Goal: Task Accomplishment & Management: Use online tool/utility

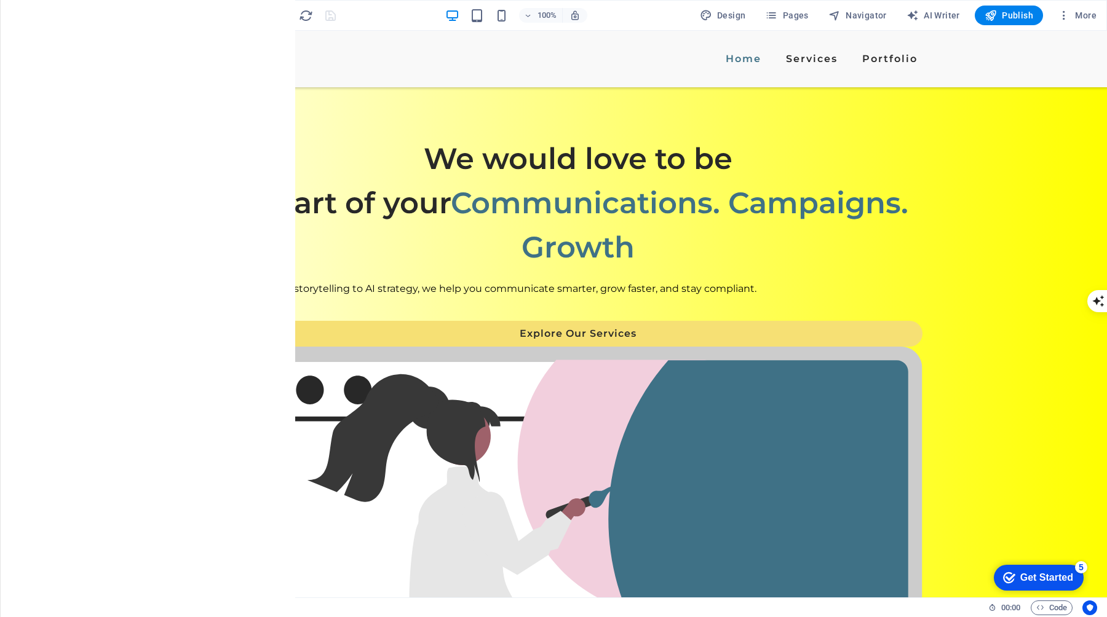
scroll to position [892, 0]
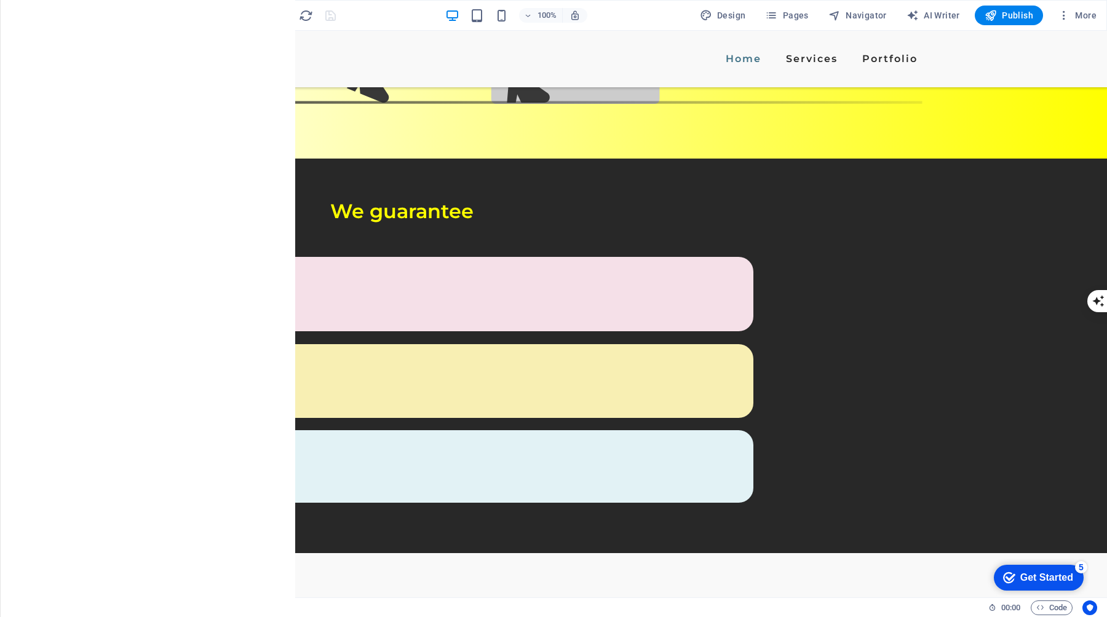
click at [332, 12] on div at bounding box center [269, 16] width 138 height 20
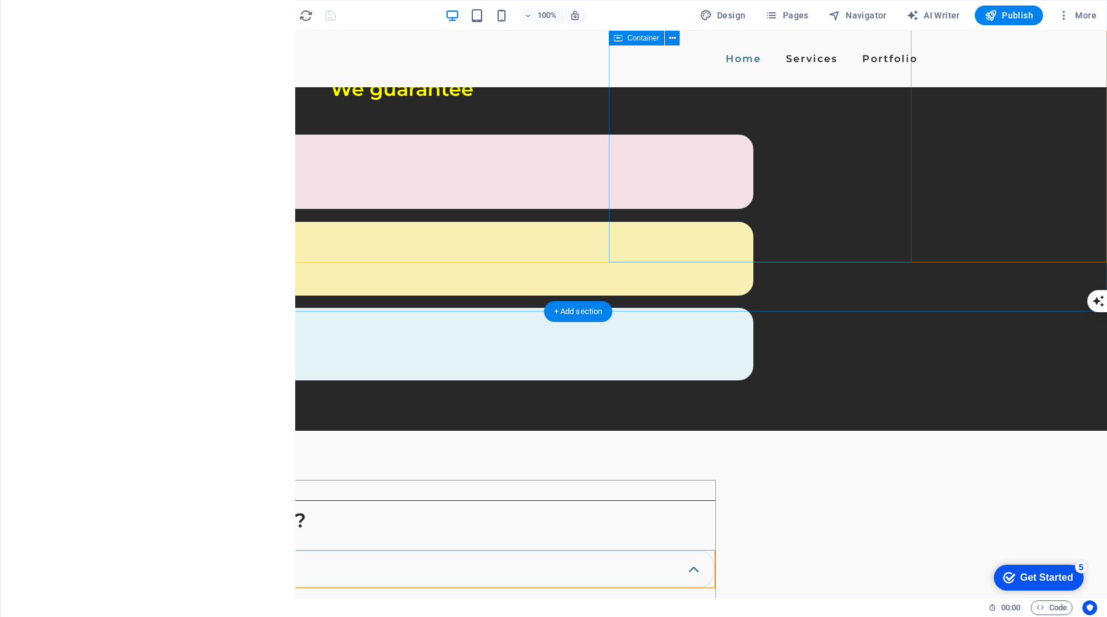
scroll to position [1004, 0]
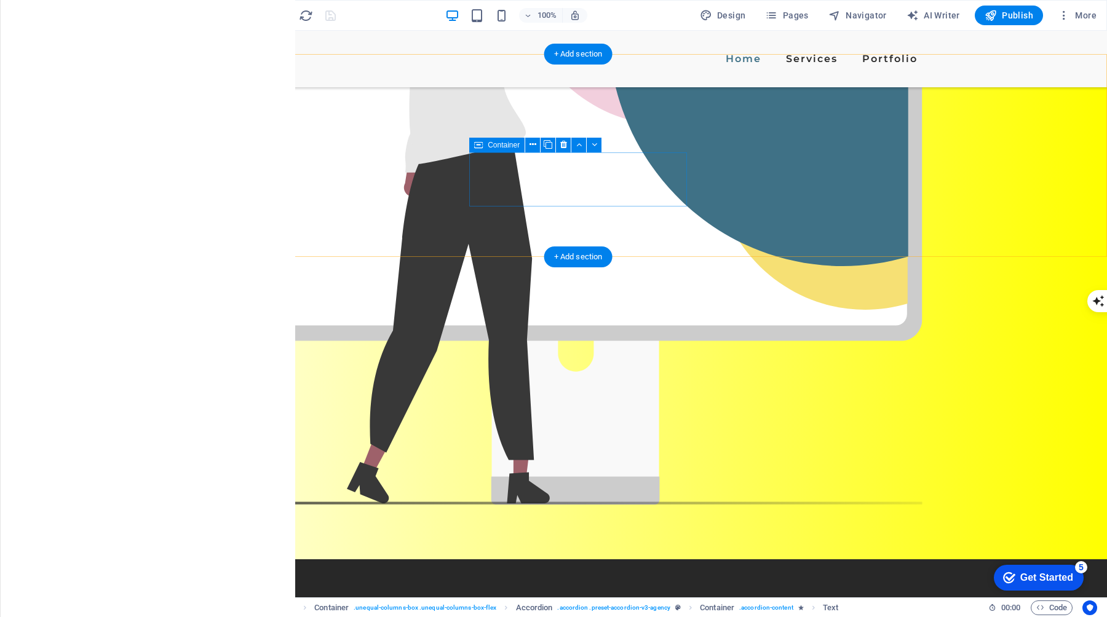
scroll to position [475, 0]
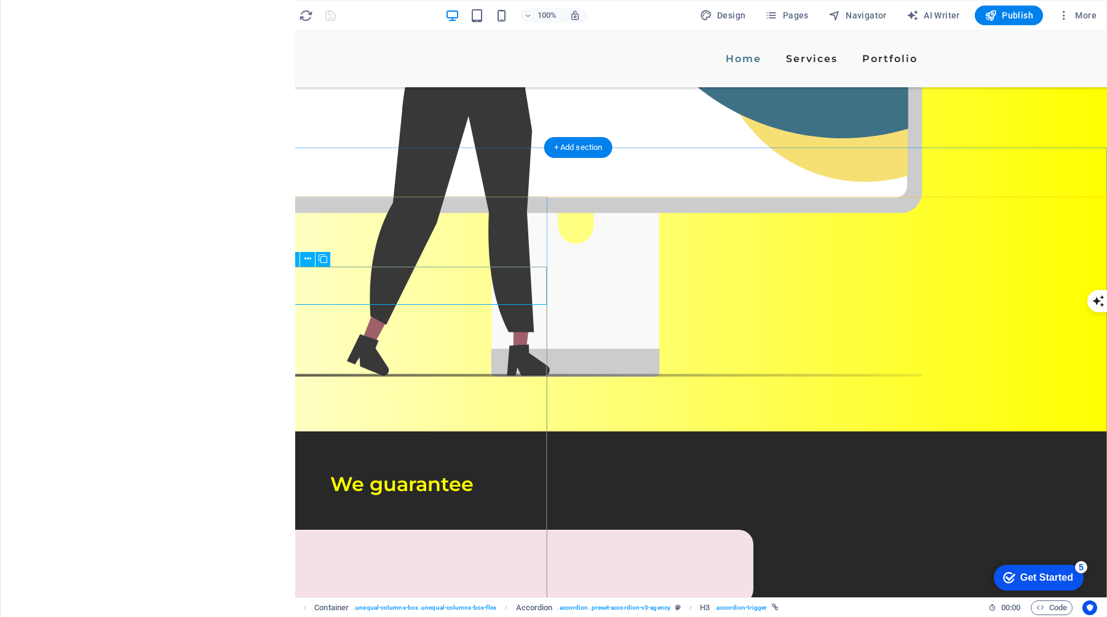
scroll to position [588, 0]
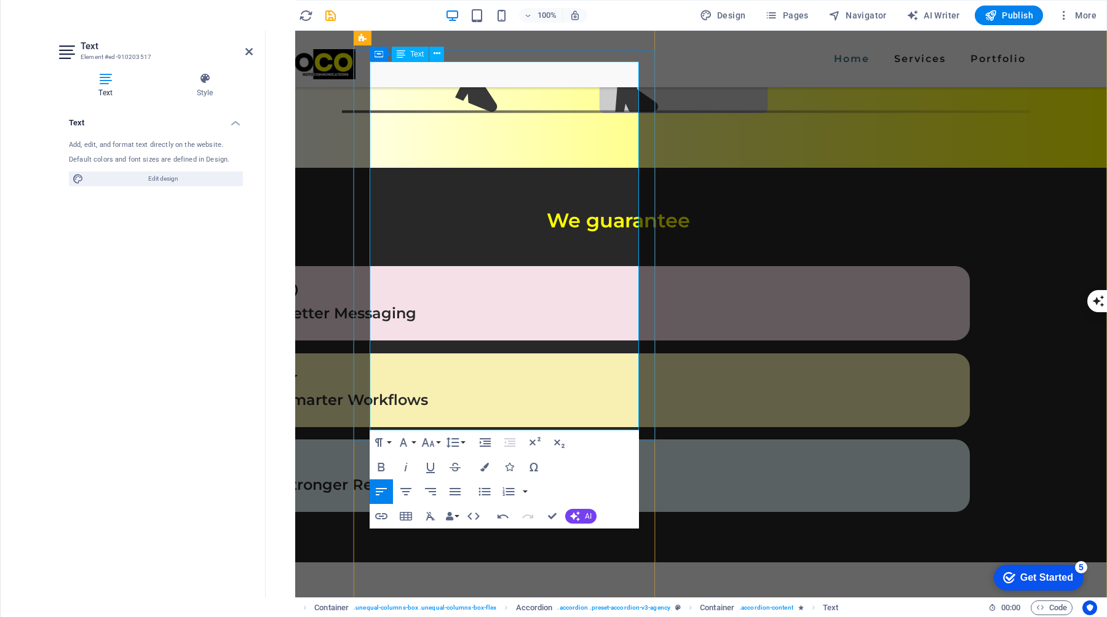
scroll to position [889, 0]
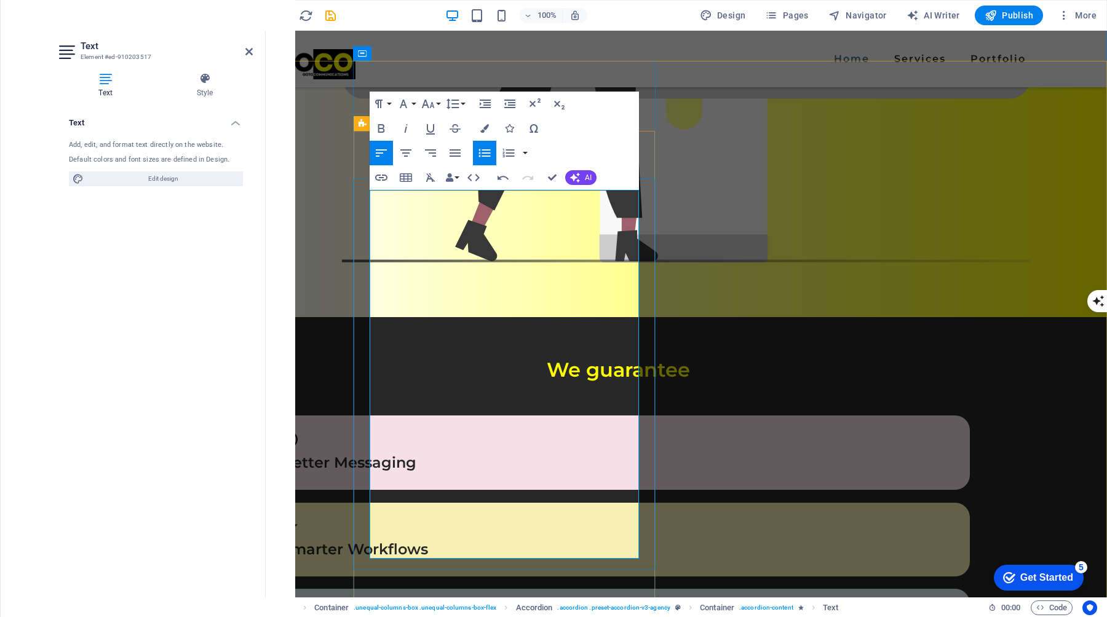
scroll to position [732, 0]
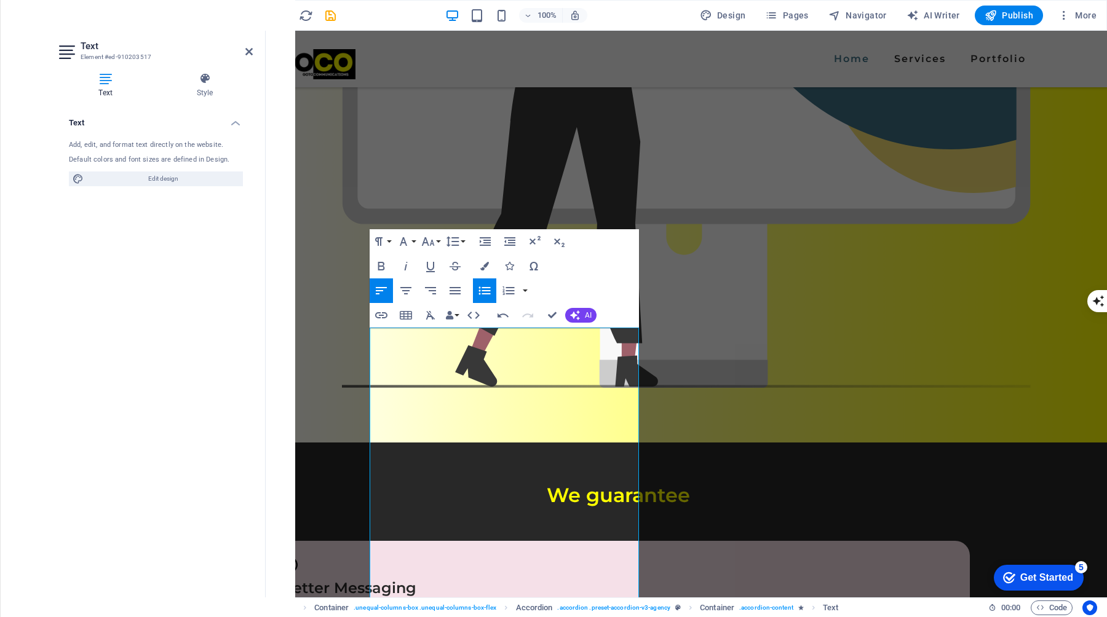
scroll to position [593, 0]
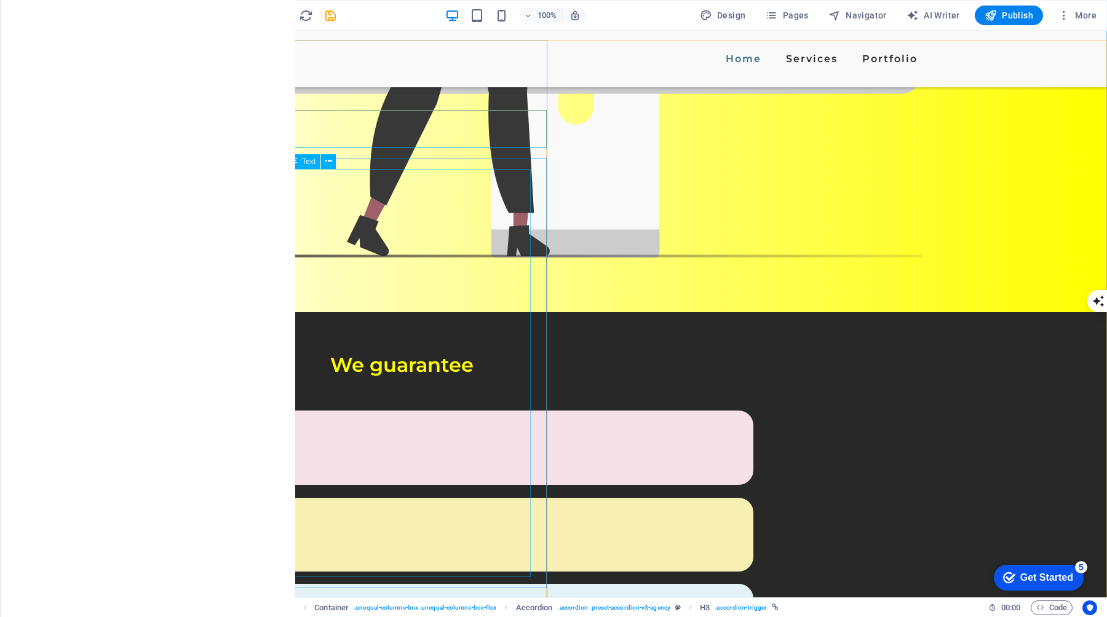
scroll to position [734, 0]
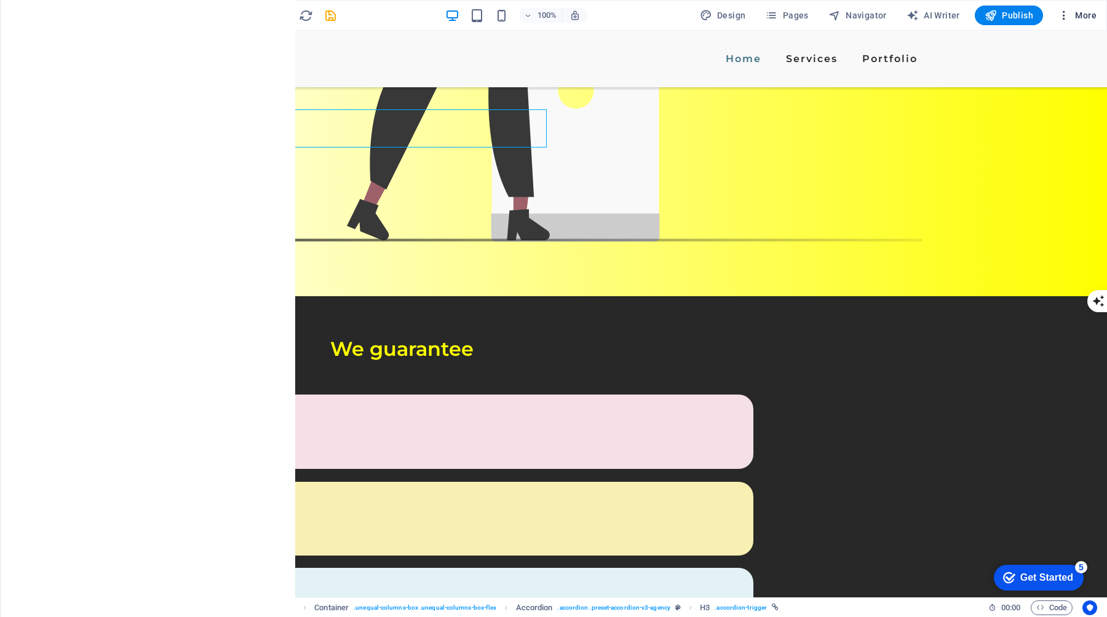
click at [0, 0] on span "More" at bounding box center [0, 0] width 0 height 0
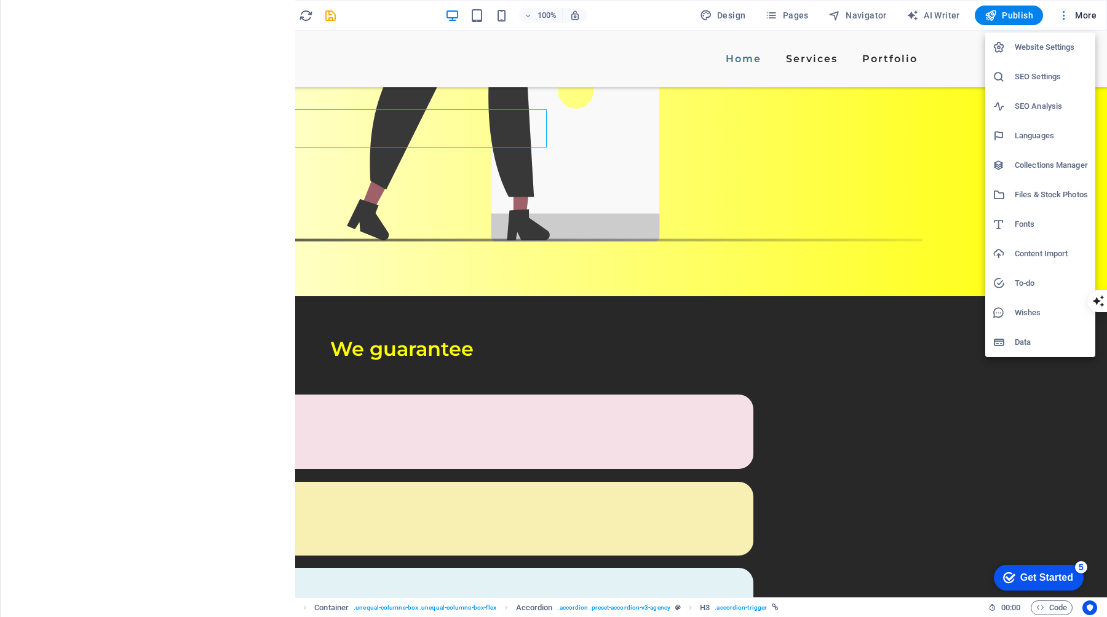
click at [1067, 15] on div at bounding box center [553, 308] width 1107 height 617
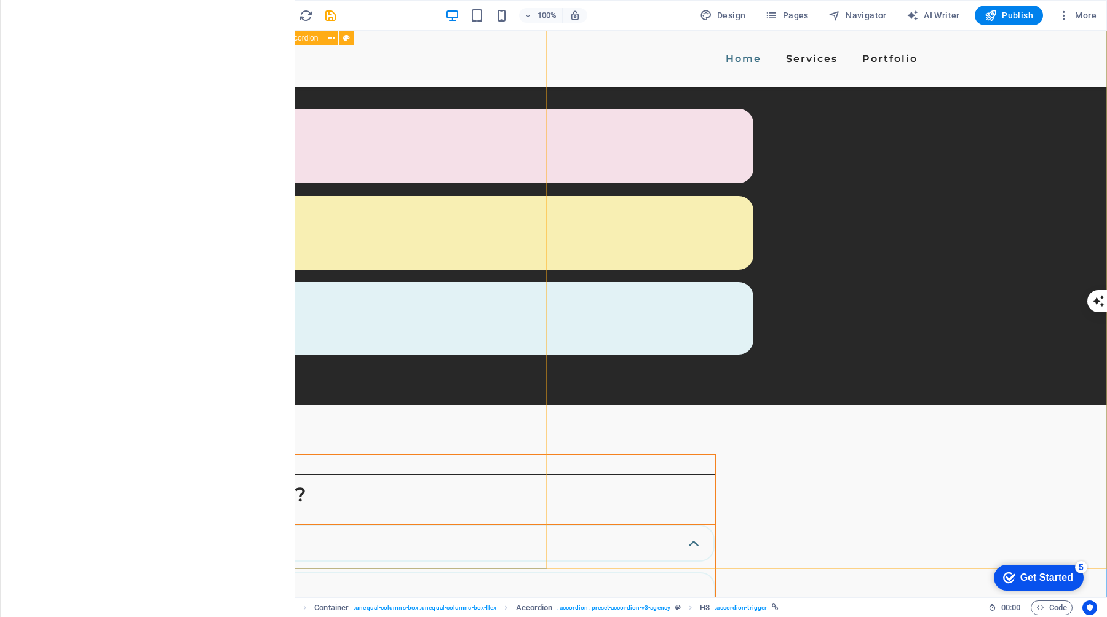
scroll to position [1052, 0]
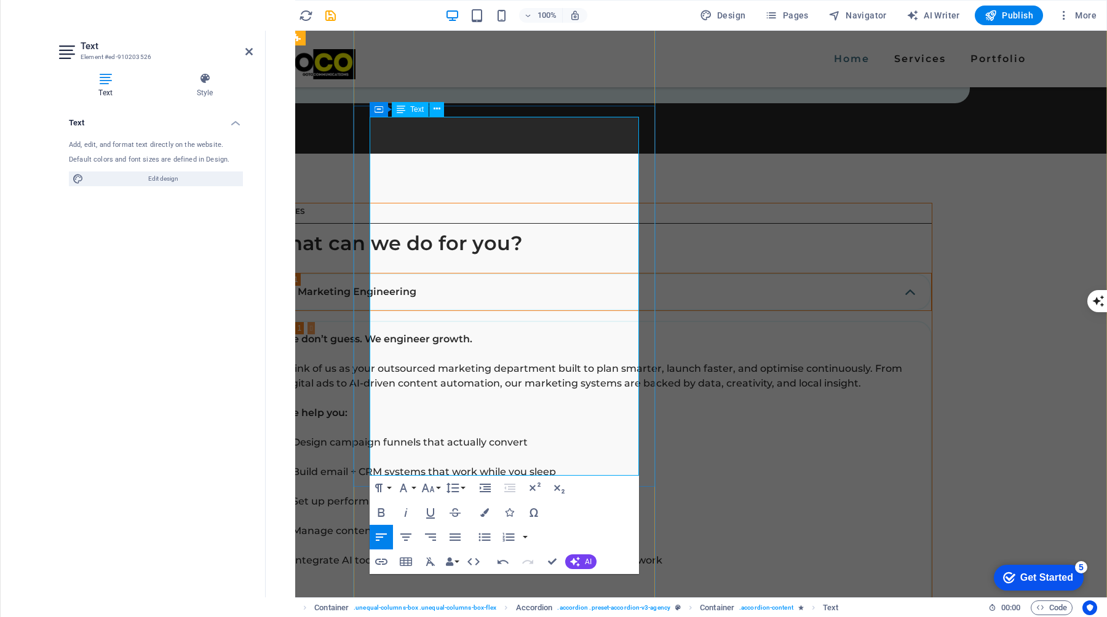
scroll to position [1296, 0]
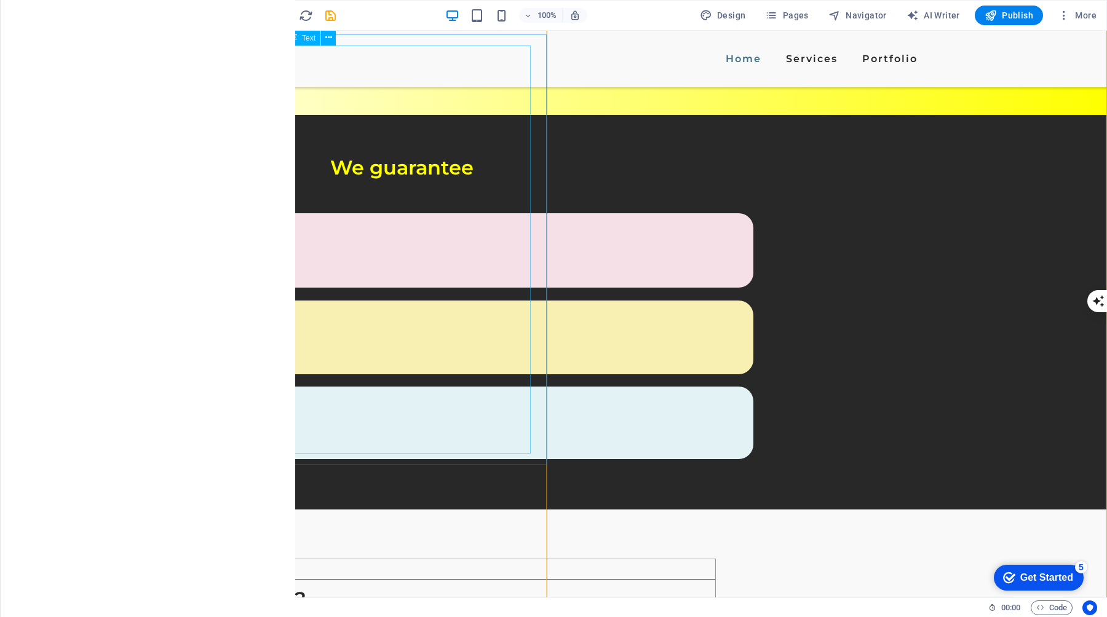
scroll to position [966, 0]
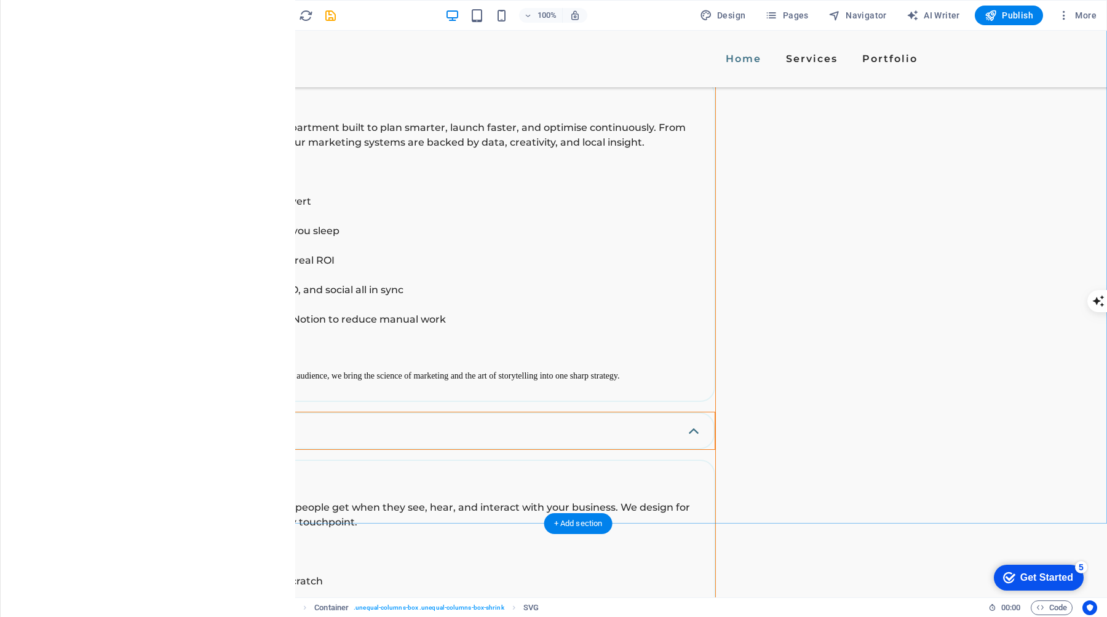
scroll to position [1537, 0]
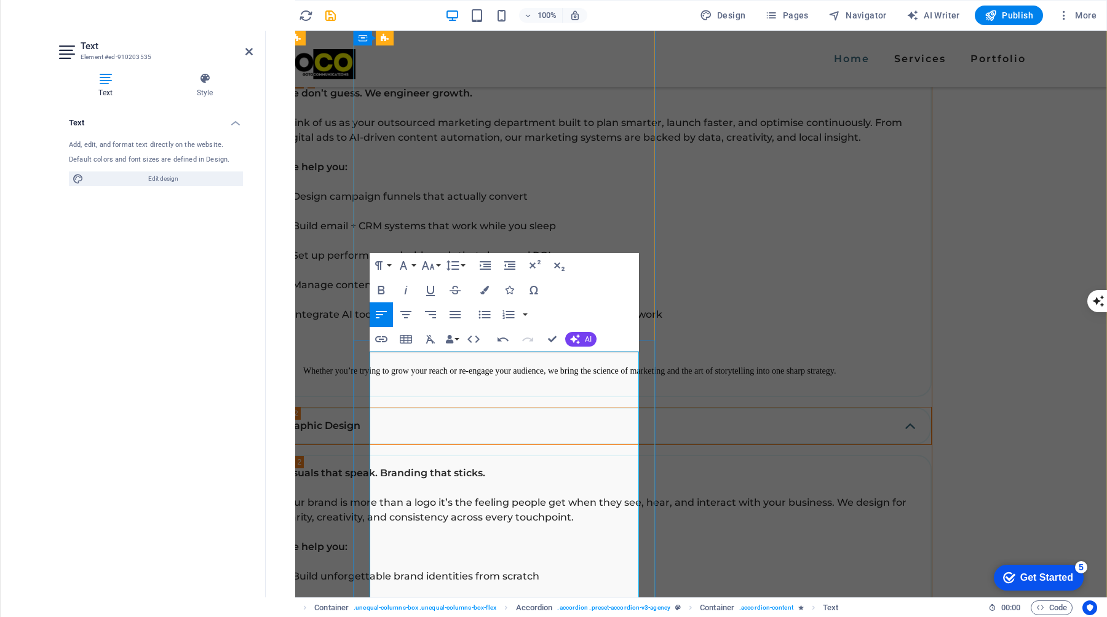
click at [769, 335] on div at bounding box center [951, 344] width 841 height 567
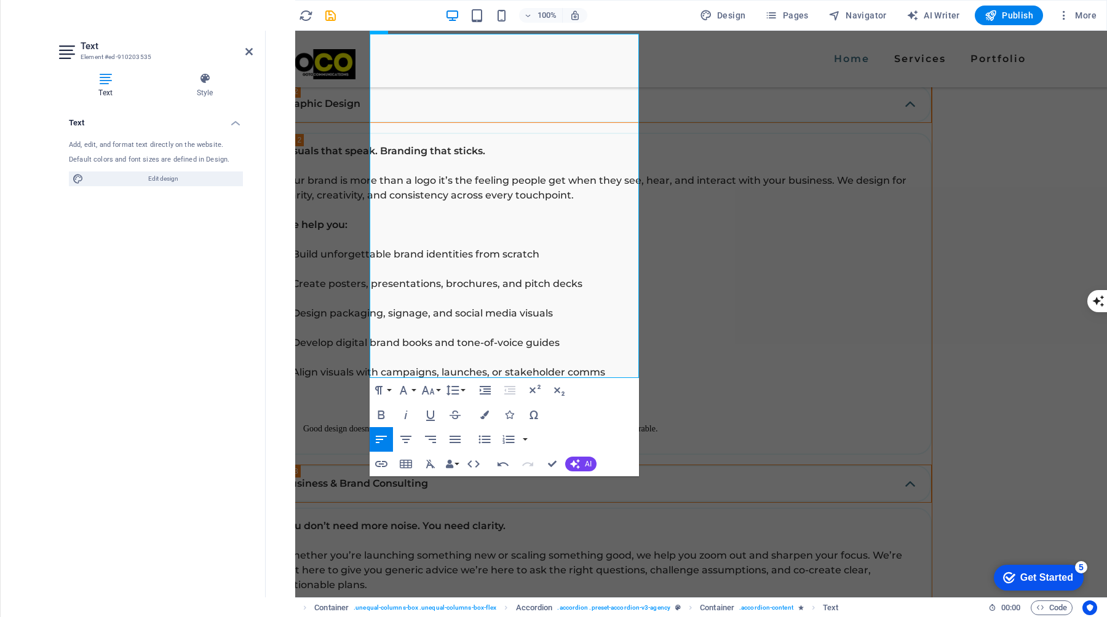
scroll to position [1862, 0]
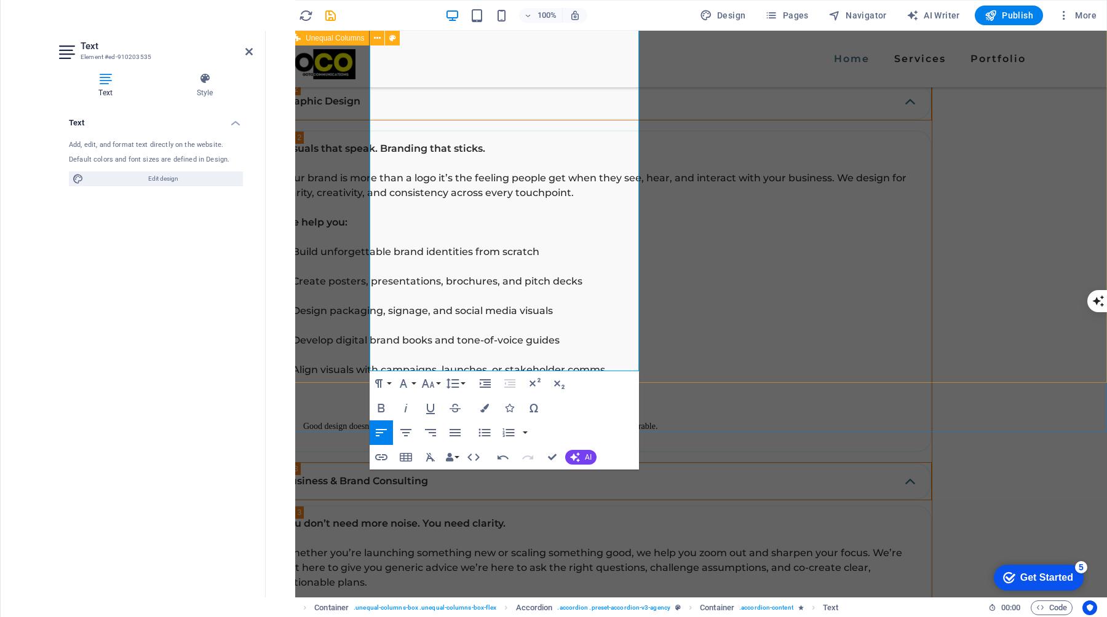
click at [705, 305] on div "SERVICES What can we do for you? 📣 Marketing Engineering We don’t guess. We eng…" at bounding box center [686, 501] width 841 height 1739
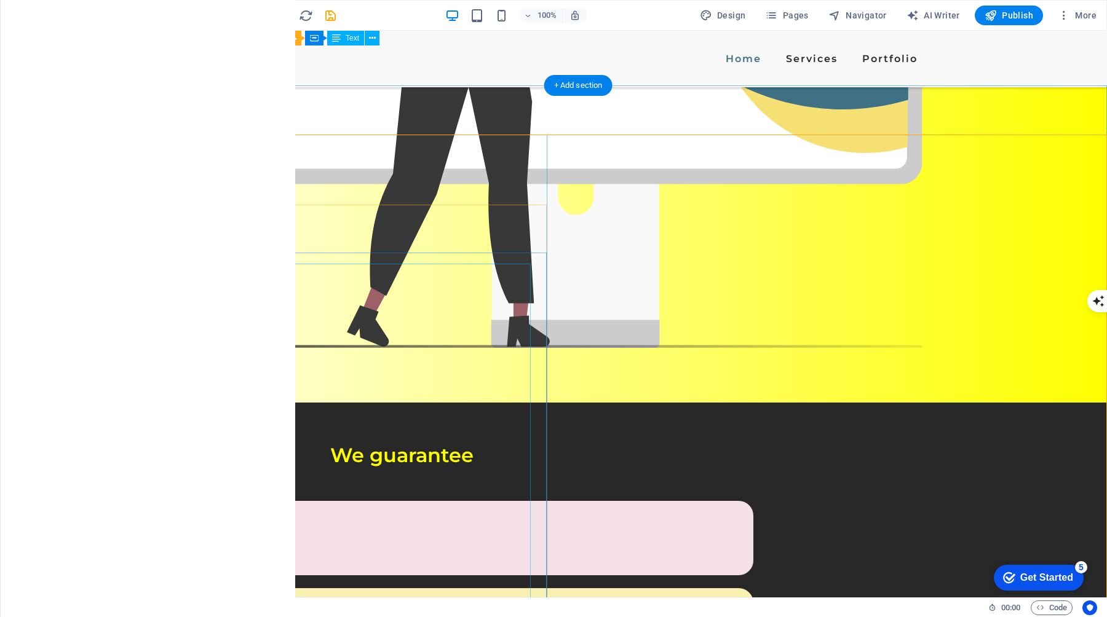
scroll to position [644, 0]
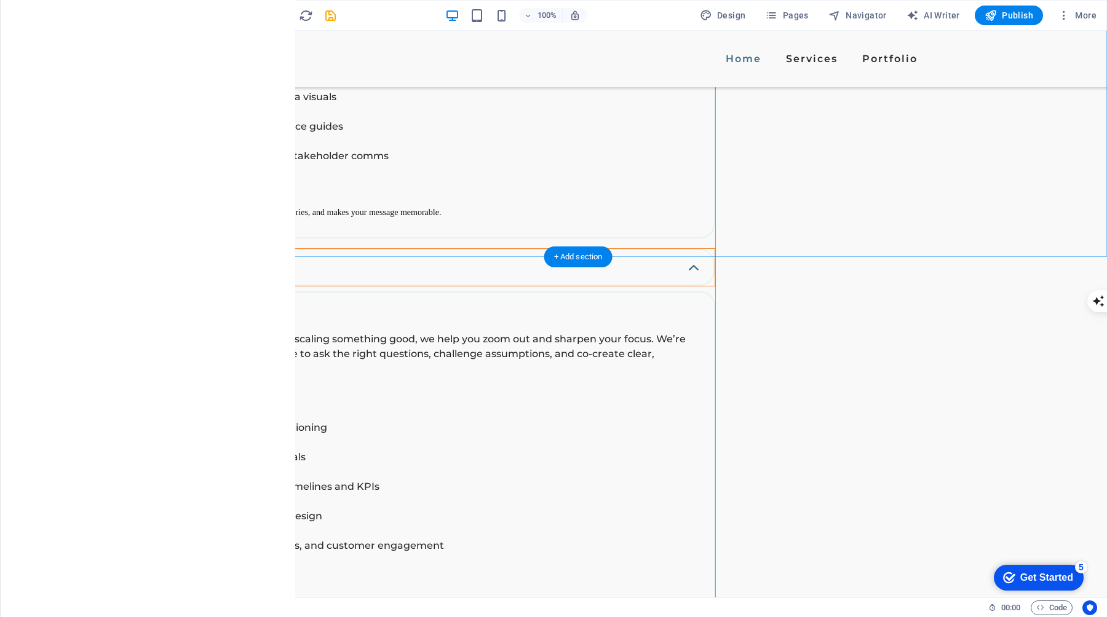
scroll to position [2077, 0]
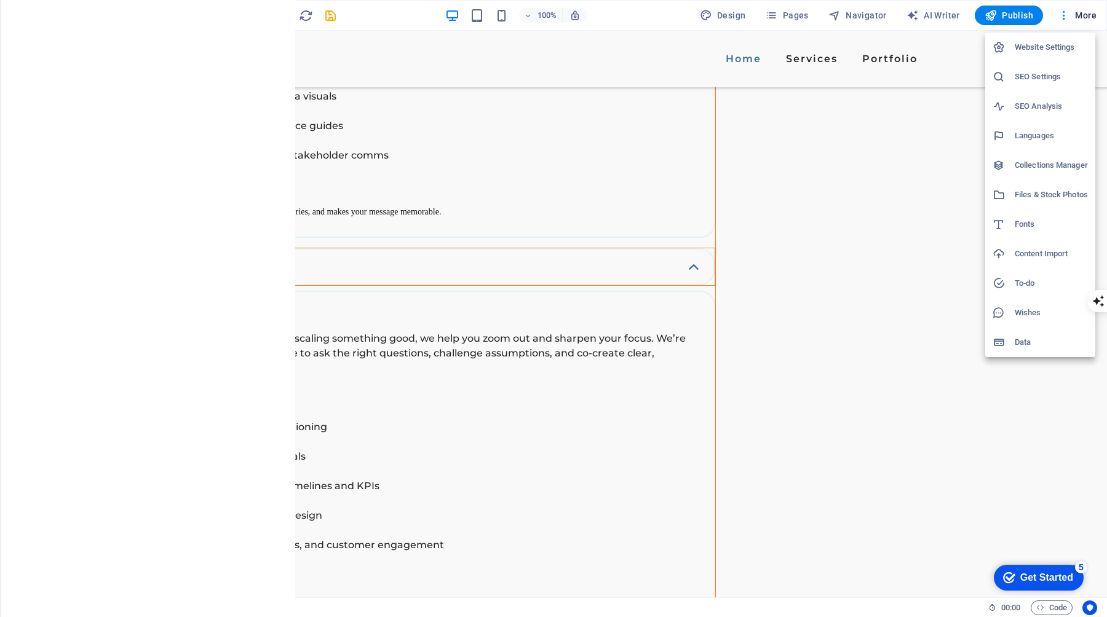
click at [1033, 73] on h6 "SEO Settings" at bounding box center [1051, 76] width 73 height 15
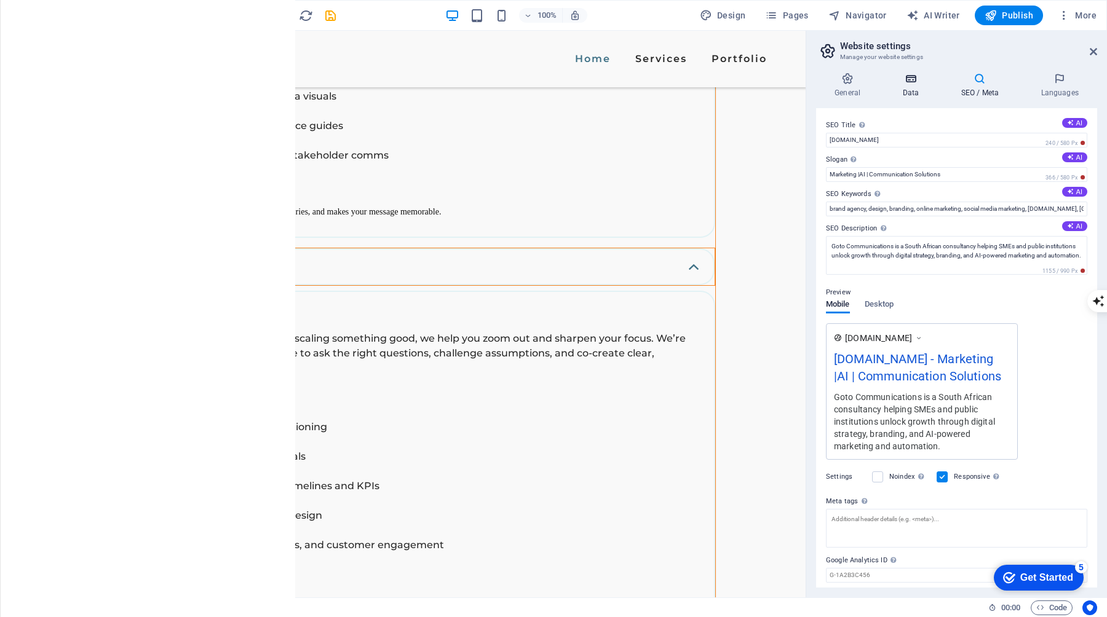
click at [912, 75] on icon at bounding box center [911, 79] width 54 height 12
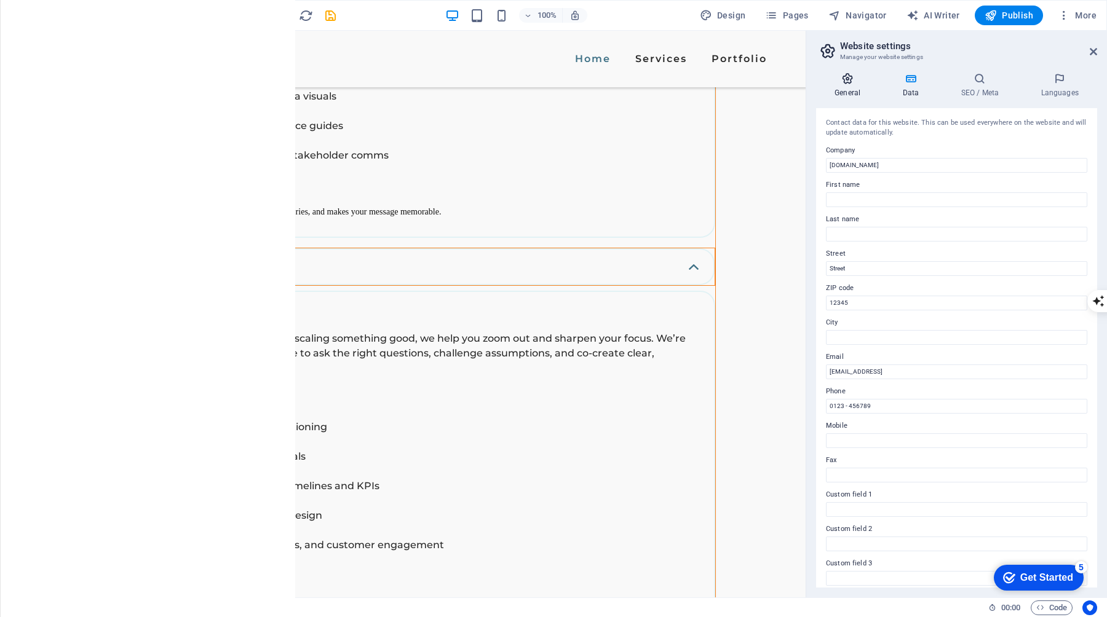
click at [850, 82] on icon at bounding box center [847, 79] width 63 height 12
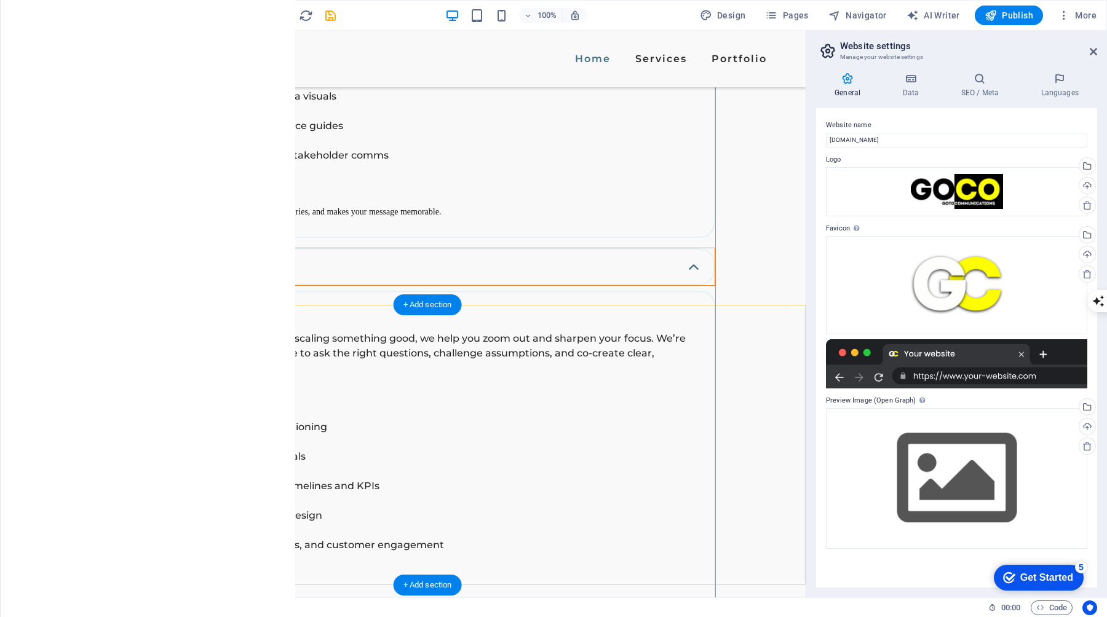
click at [0, 0] on icon at bounding box center [0, 0] width 0 height 0
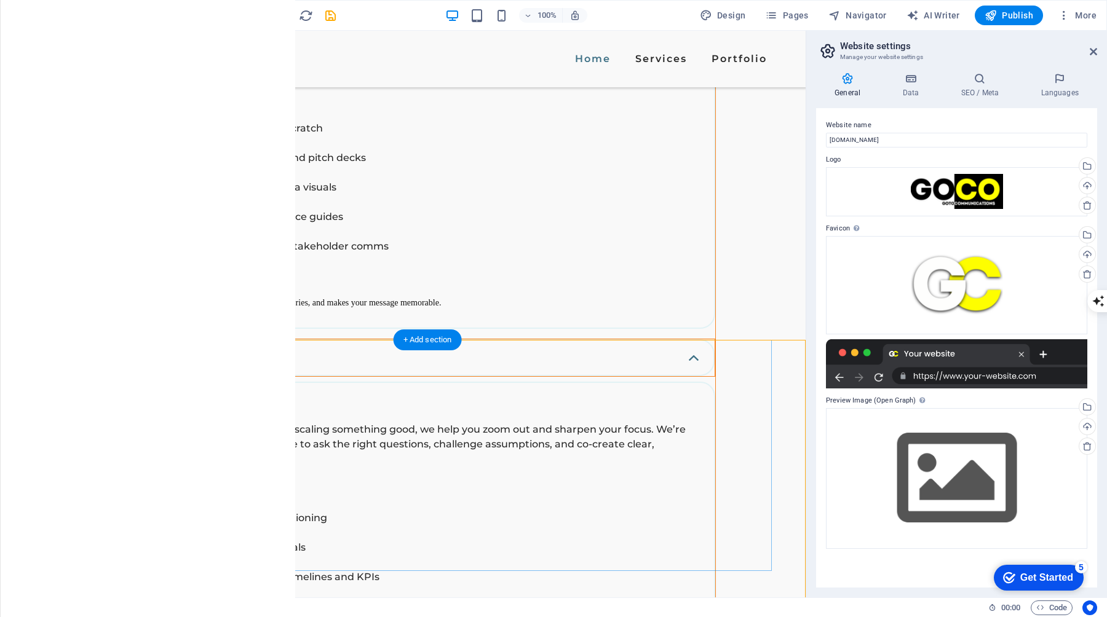
scroll to position [1971, 0]
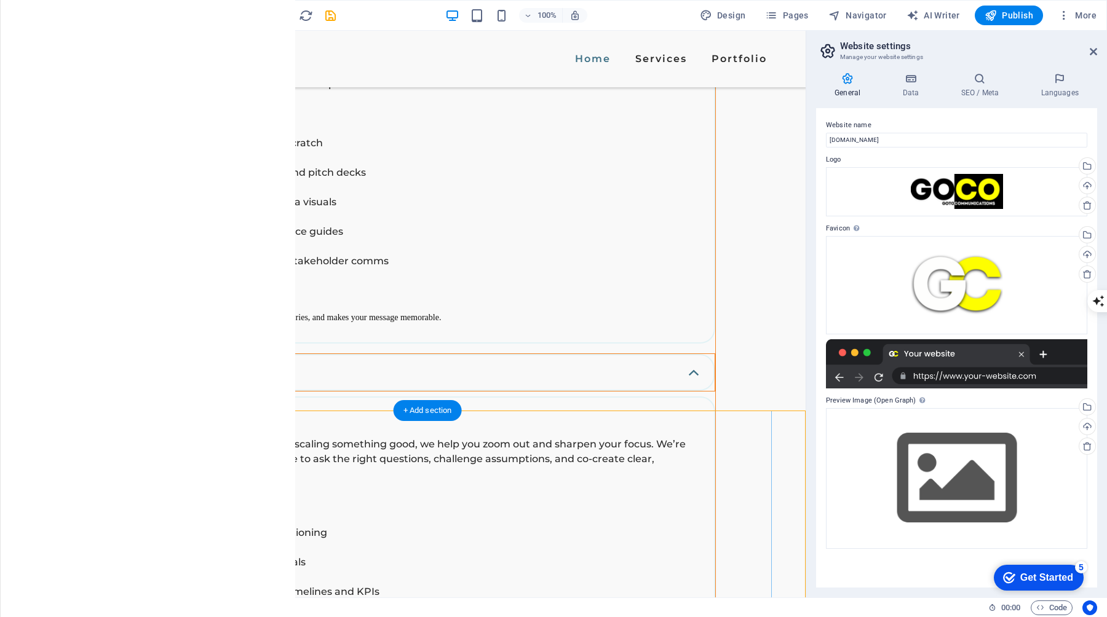
click at [0, 0] on icon at bounding box center [0, 0] width 0 height 0
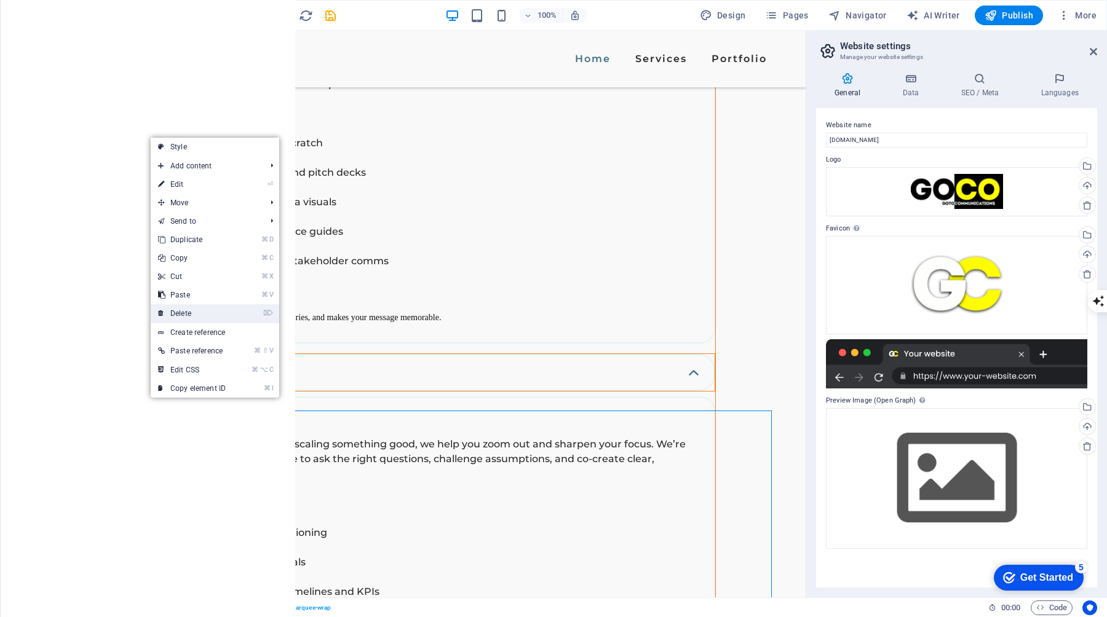
click at [235, 317] on li "⌦ Delete" at bounding box center [215, 313] width 129 height 19
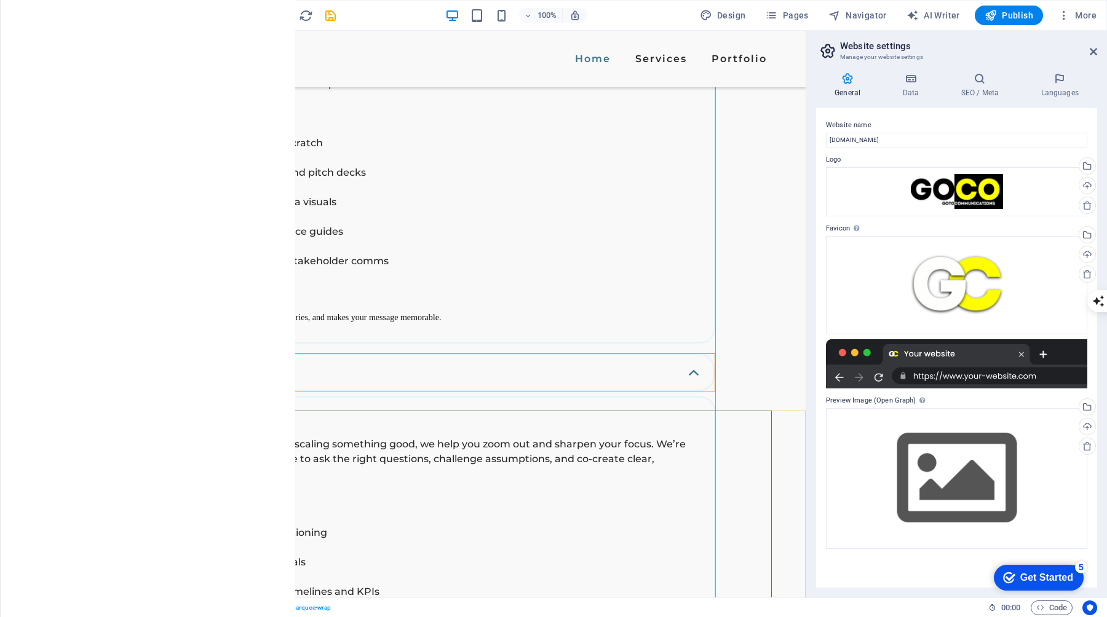
click at [0, 0] on icon at bounding box center [0, 0] width 0 height 0
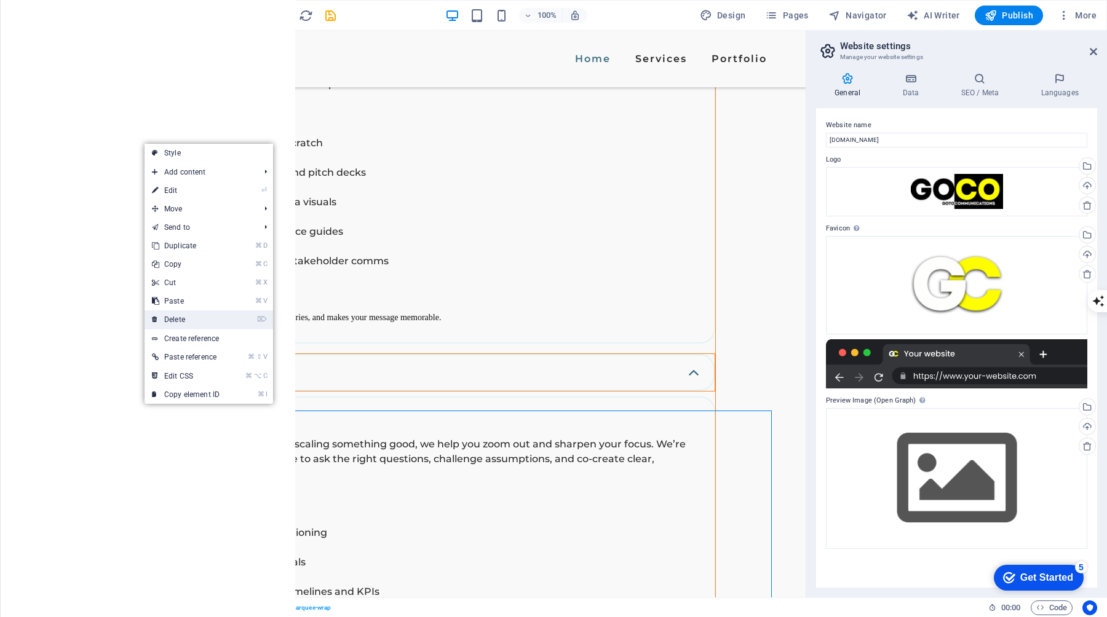
click at [225, 323] on link "⌦ Delete" at bounding box center [186, 320] width 82 height 18
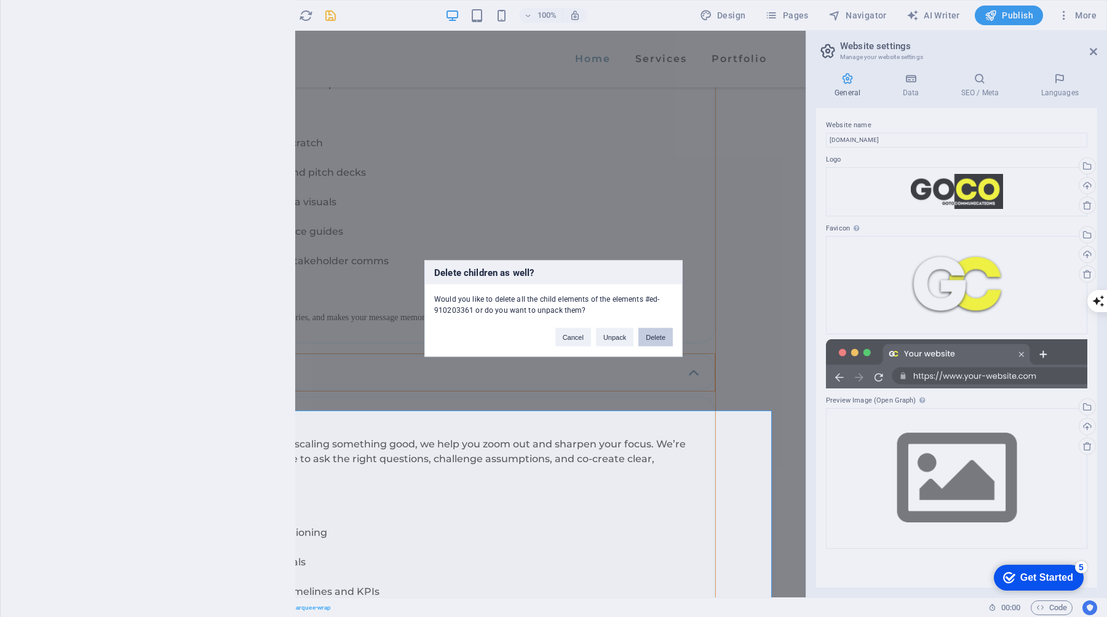
click at [649, 338] on button "Delete" at bounding box center [655, 337] width 34 height 18
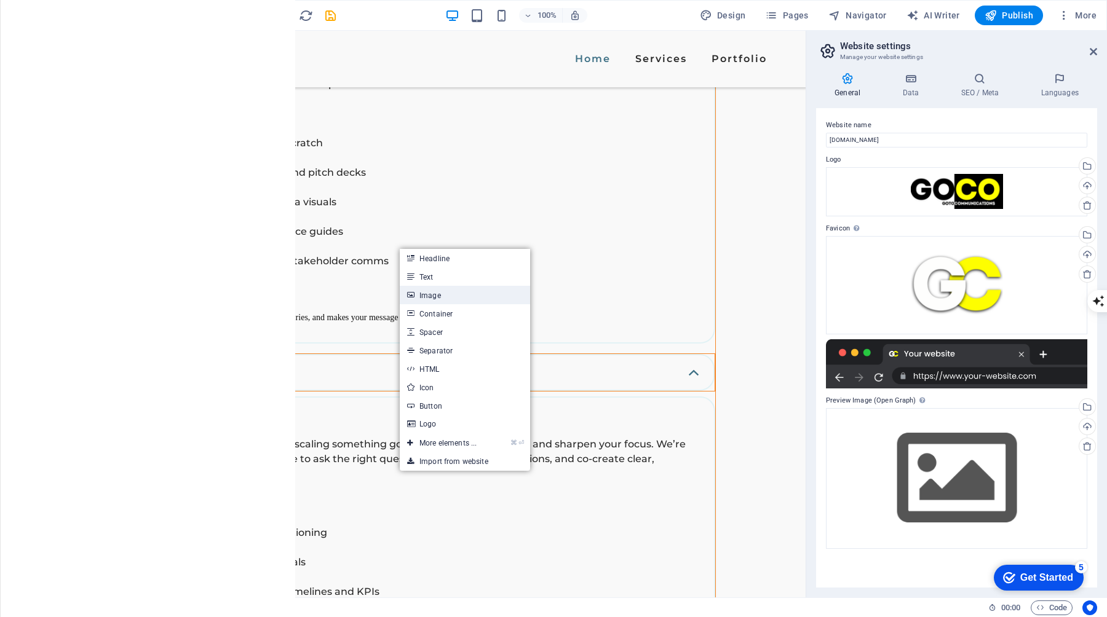
click at [480, 296] on link "Image" at bounding box center [465, 295] width 130 height 18
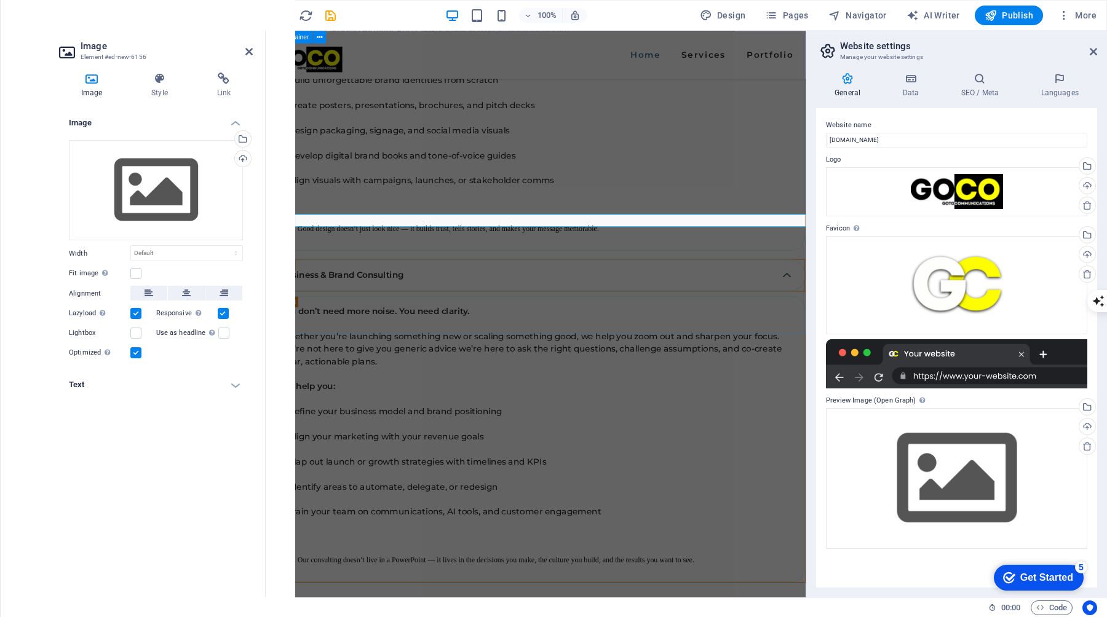
scroll to position [2135, 0]
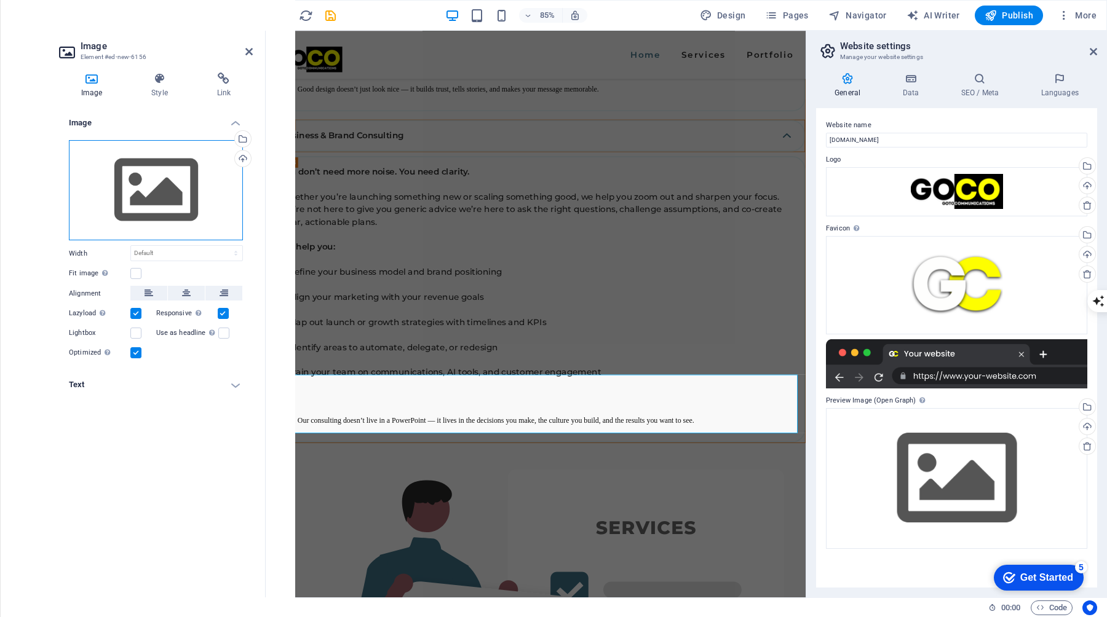
click at [151, 184] on div "Drag files here, click to choose files or select files from Files or our free s…" at bounding box center [156, 190] width 174 height 101
